Goal: Navigation & Orientation: Find specific page/section

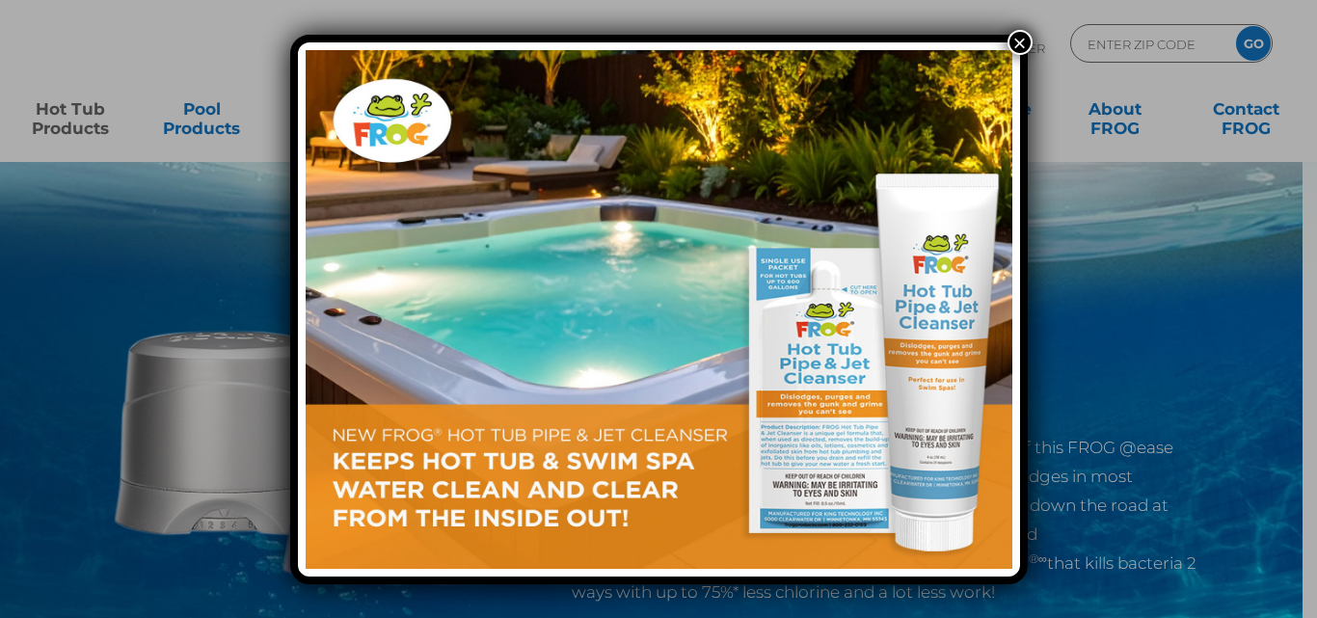
click at [1025, 40] on button "×" at bounding box center [1020, 42] width 25 height 25
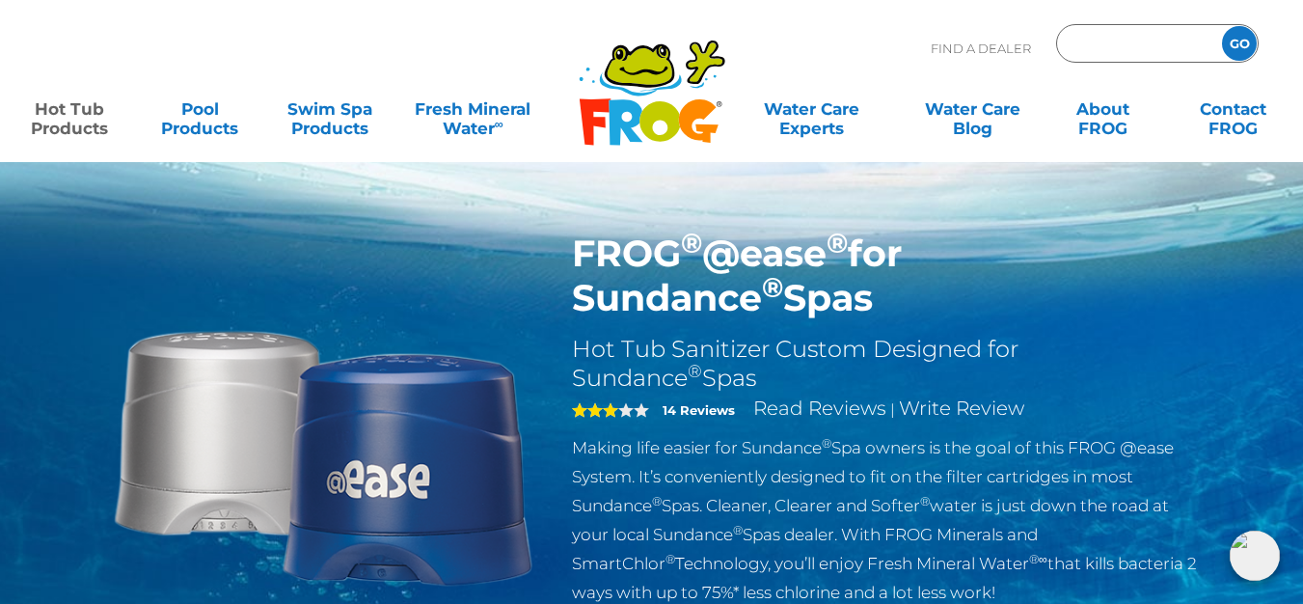
click at [1117, 51] on input "Zip Code Form" at bounding box center [1136, 44] width 130 height 28
type input "43783"
click at [1247, 43] on input "GO" at bounding box center [1239, 43] width 35 height 35
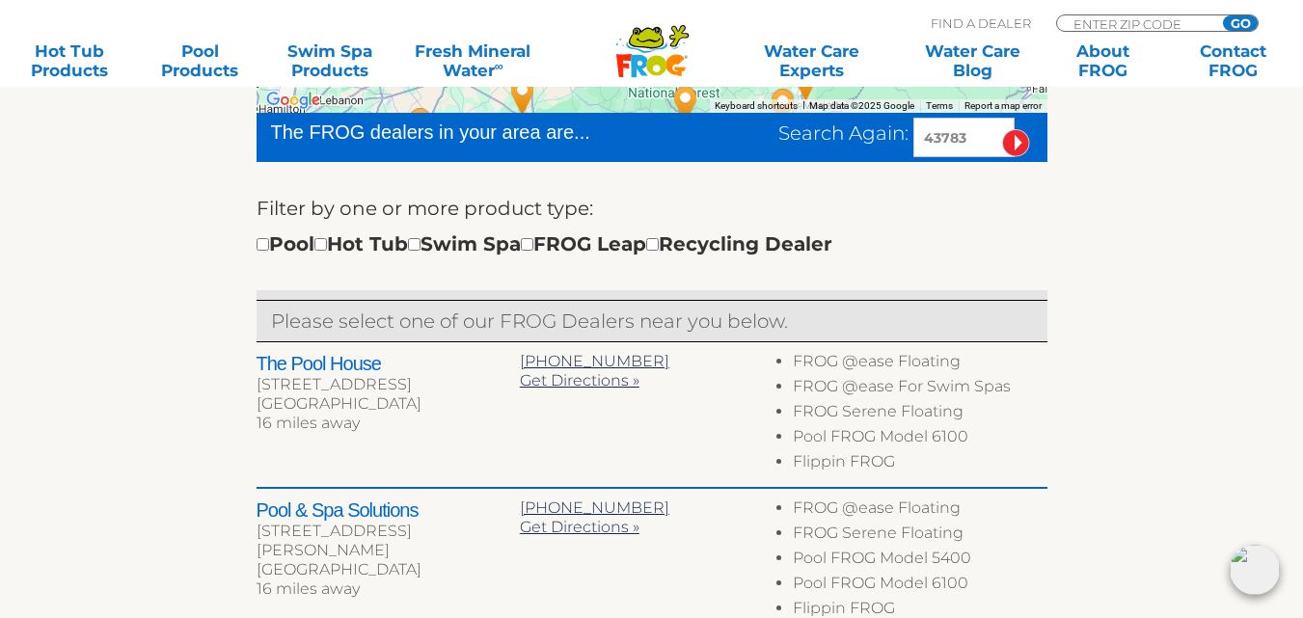
scroll to position [675, 0]
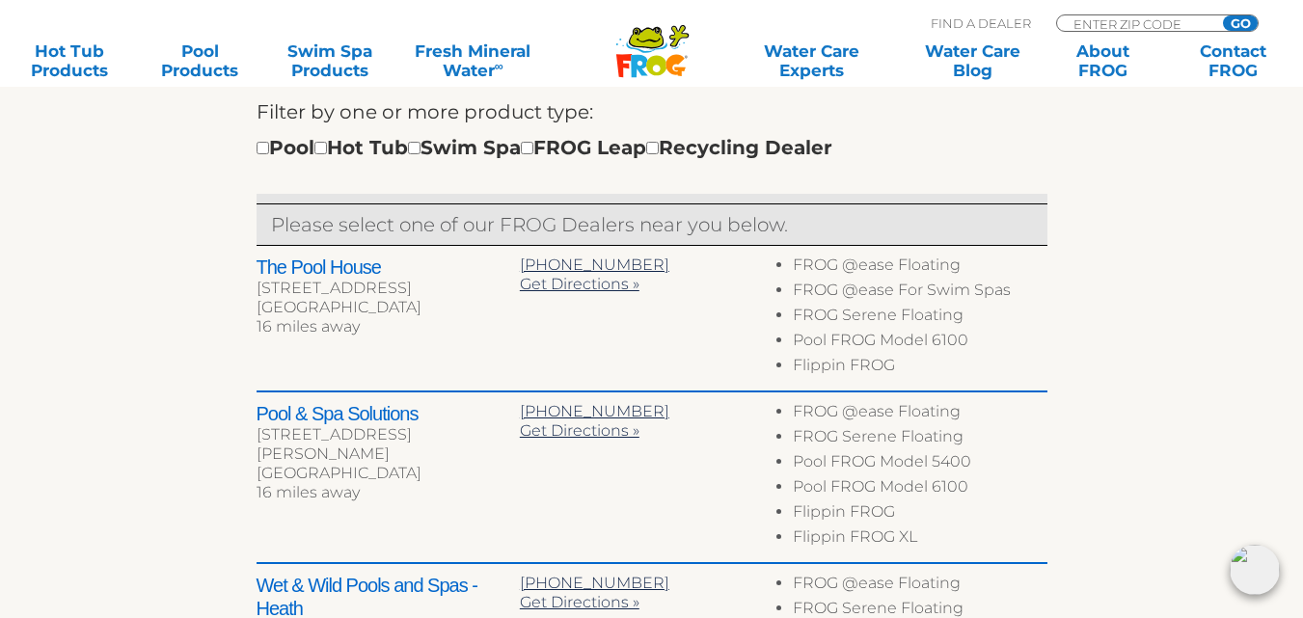
click at [365, 412] on h2 "Pool & Spa Solutions" at bounding box center [387, 413] width 263 height 23
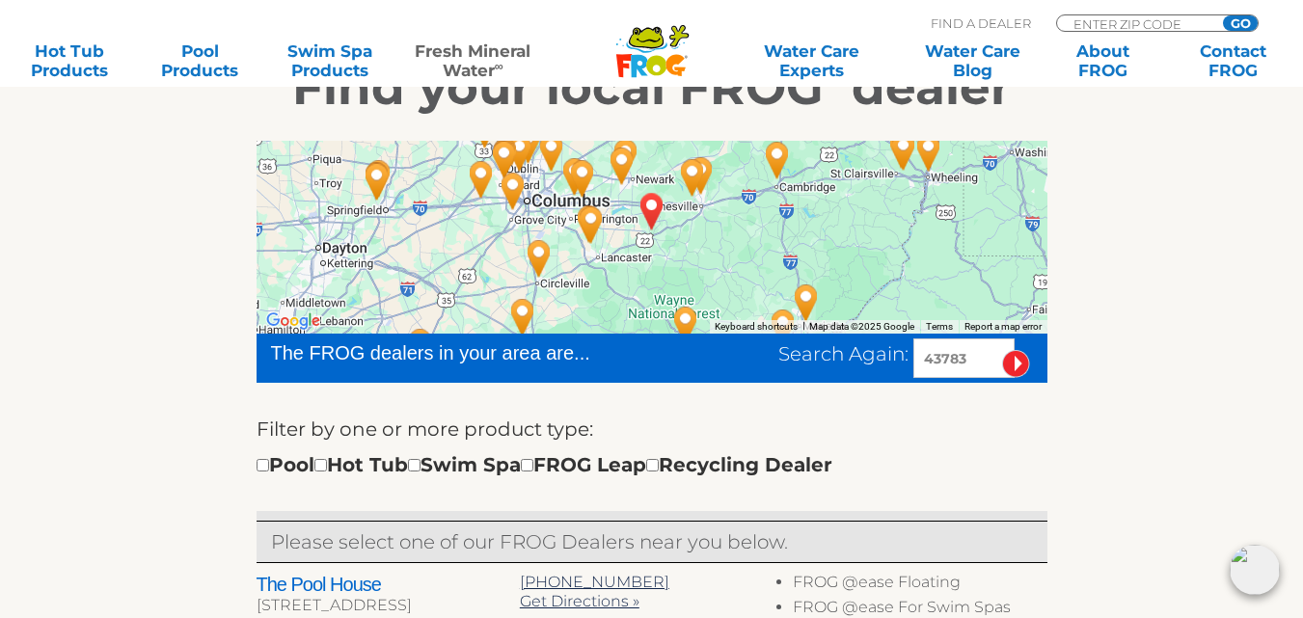
scroll to position [193, 0]
